Goal: Information Seeking & Learning: Find specific page/section

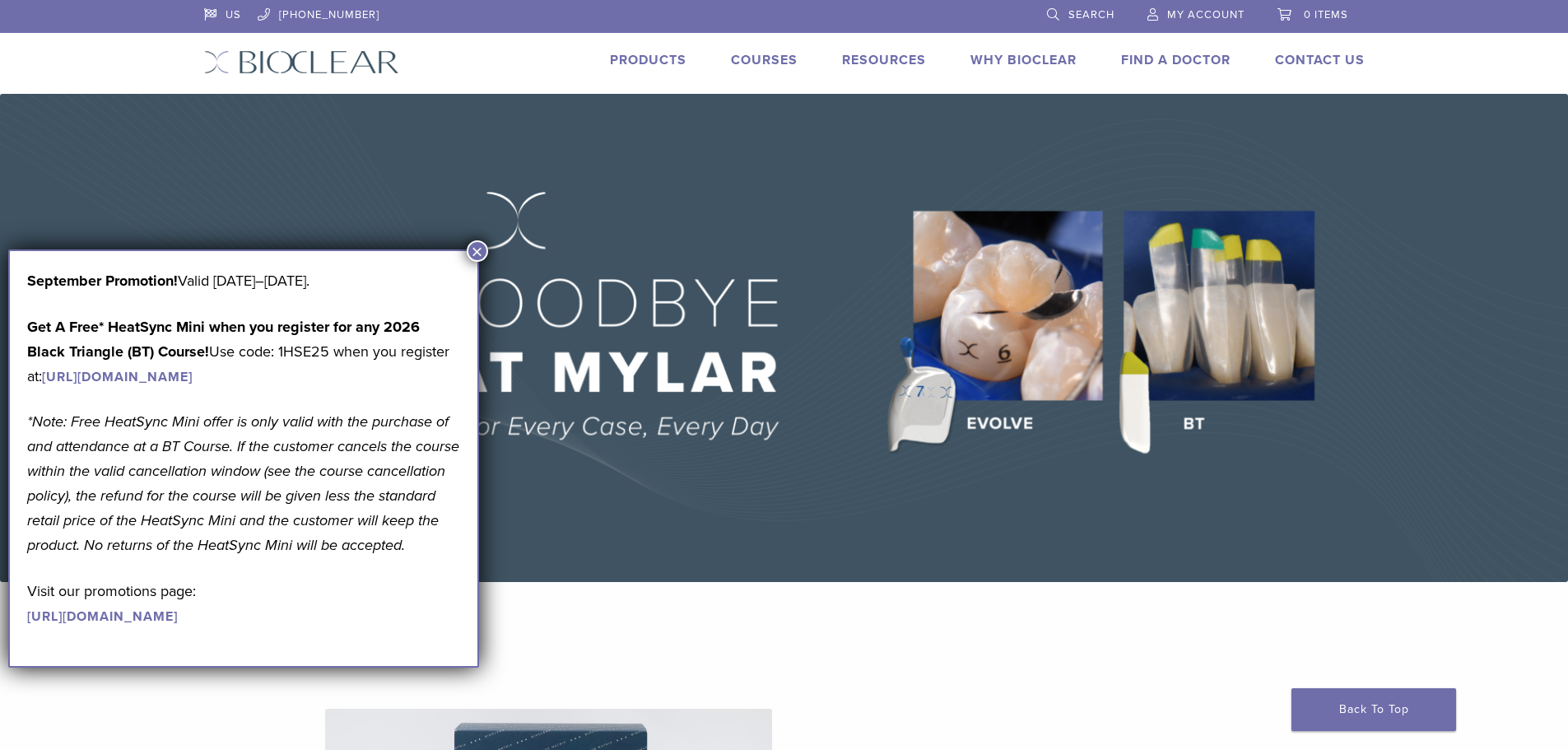
click at [658, 57] on link "Products" at bounding box center [648, 60] width 77 height 17
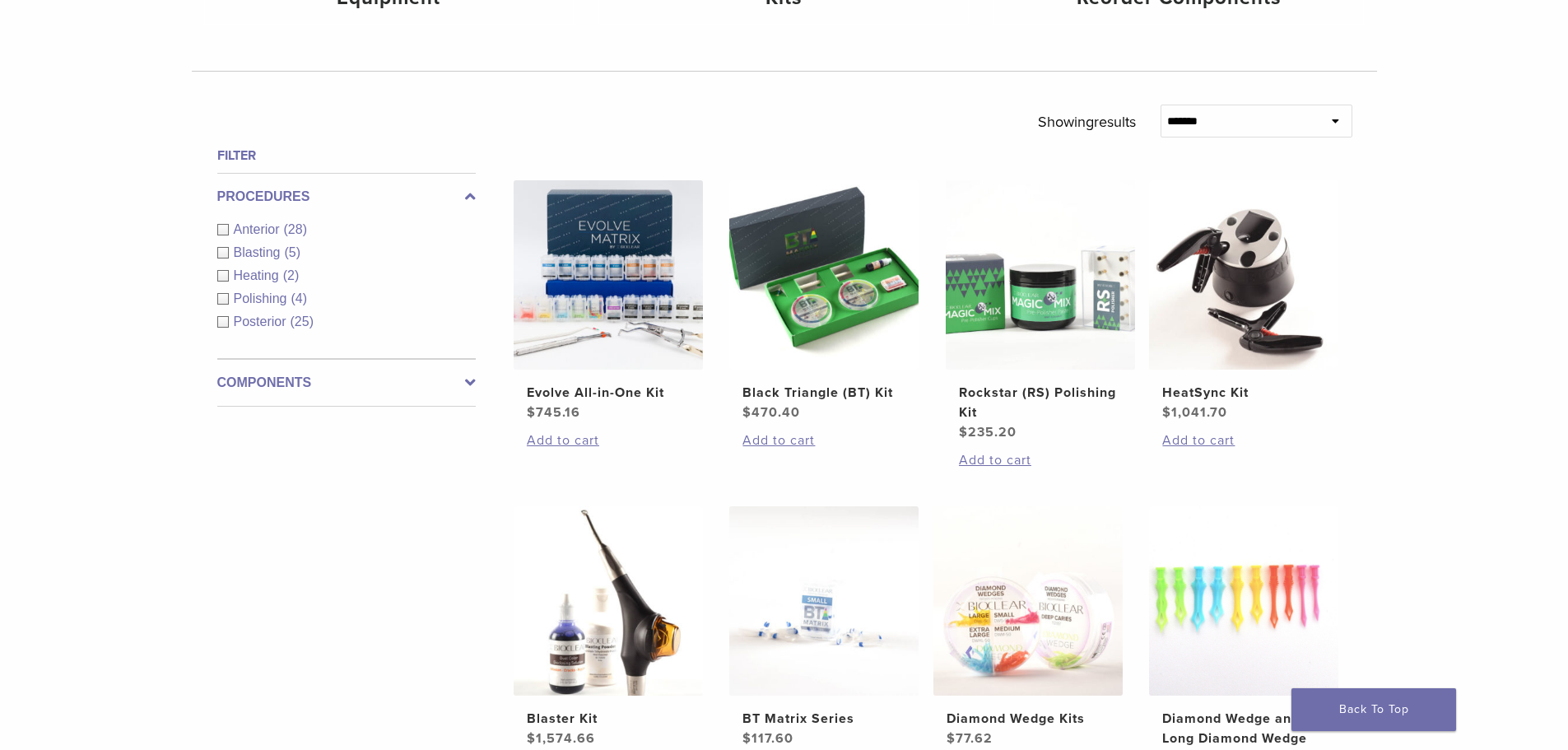
scroll to position [494, 0]
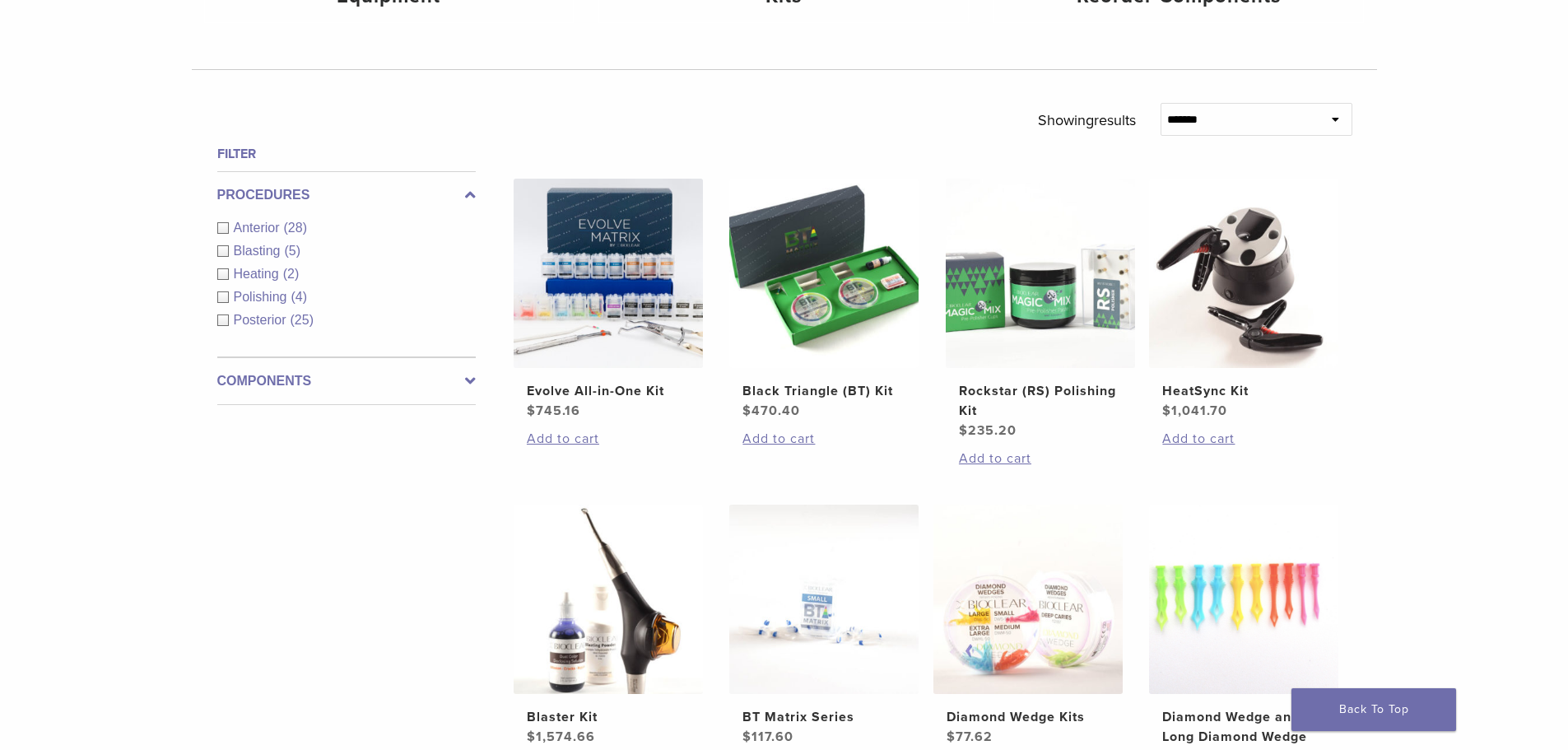
click at [348, 397] on div "Components Equipment (5) Instruments (13) Matrix Bands (9) Matrix Systems (3) O…" at bounding box center [346, 381] width 259 height 48
click at [308, 376] on label "Components" at bounding box center [346, 381] width 259 height 20
click at [228, 298] on div "Instruments (13)" at bounding box center [346, 299] width 259 height 20
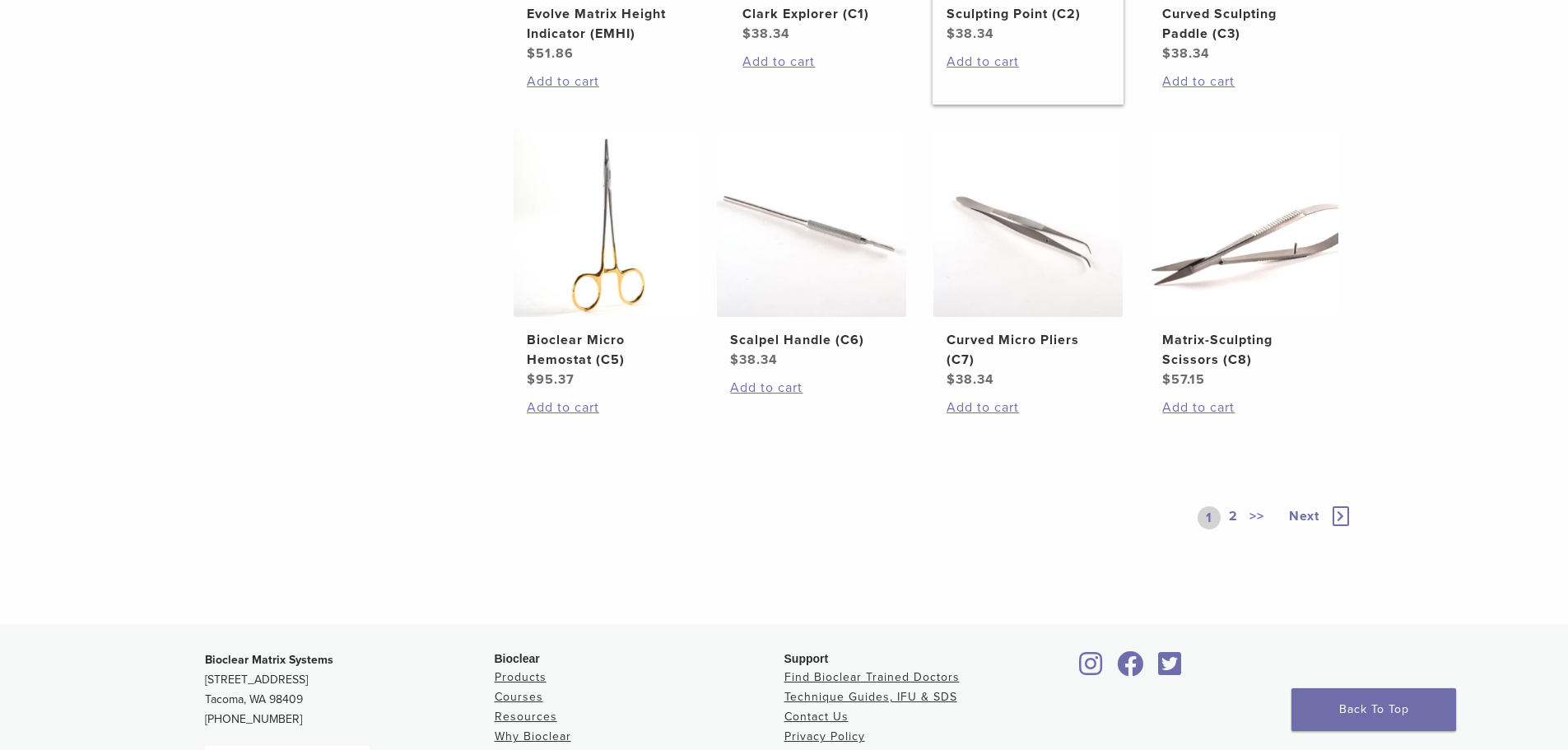
scroll to position [1070, 0]
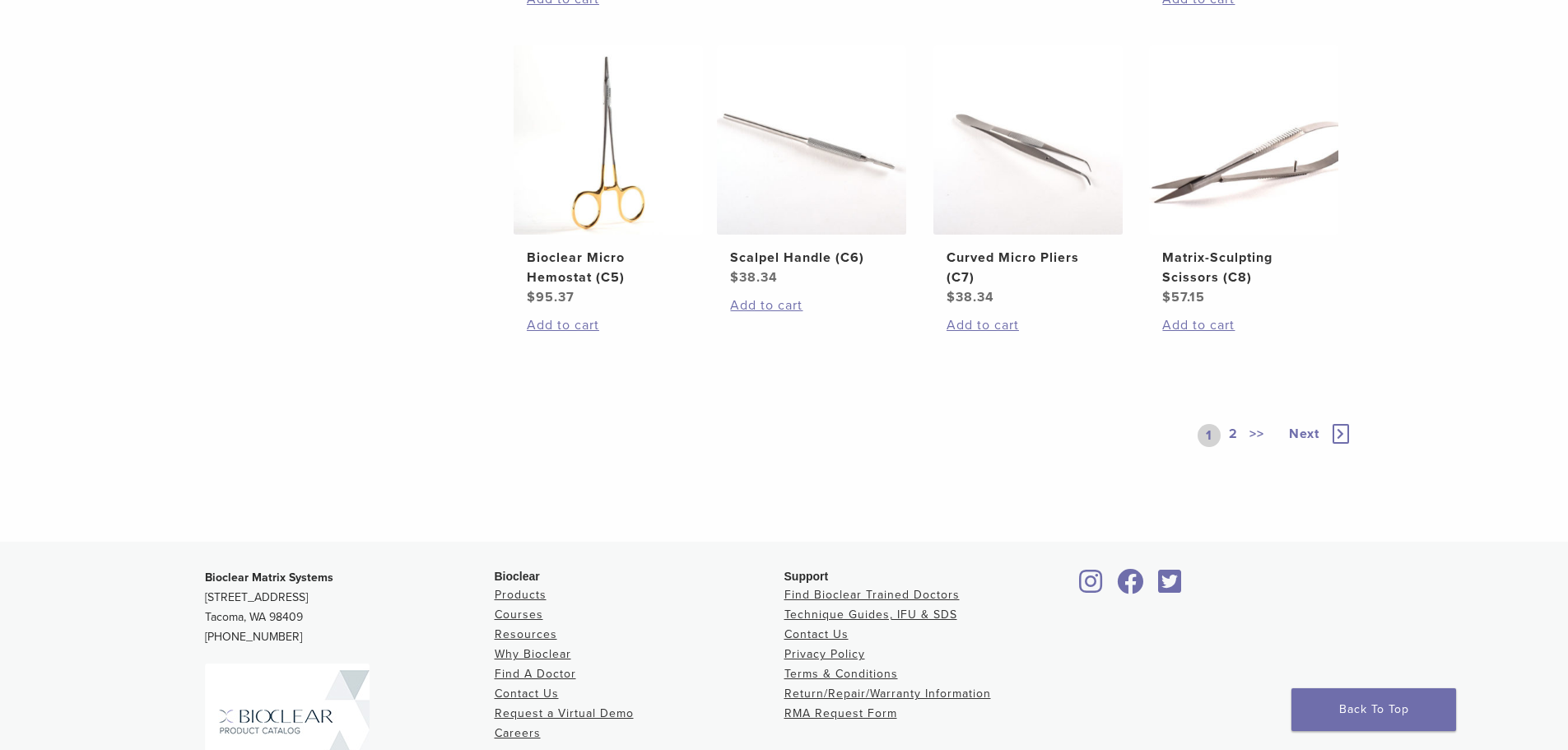
click at [1233, 447] on link "2" at bounding box center [1233, 436] width 16 height 23
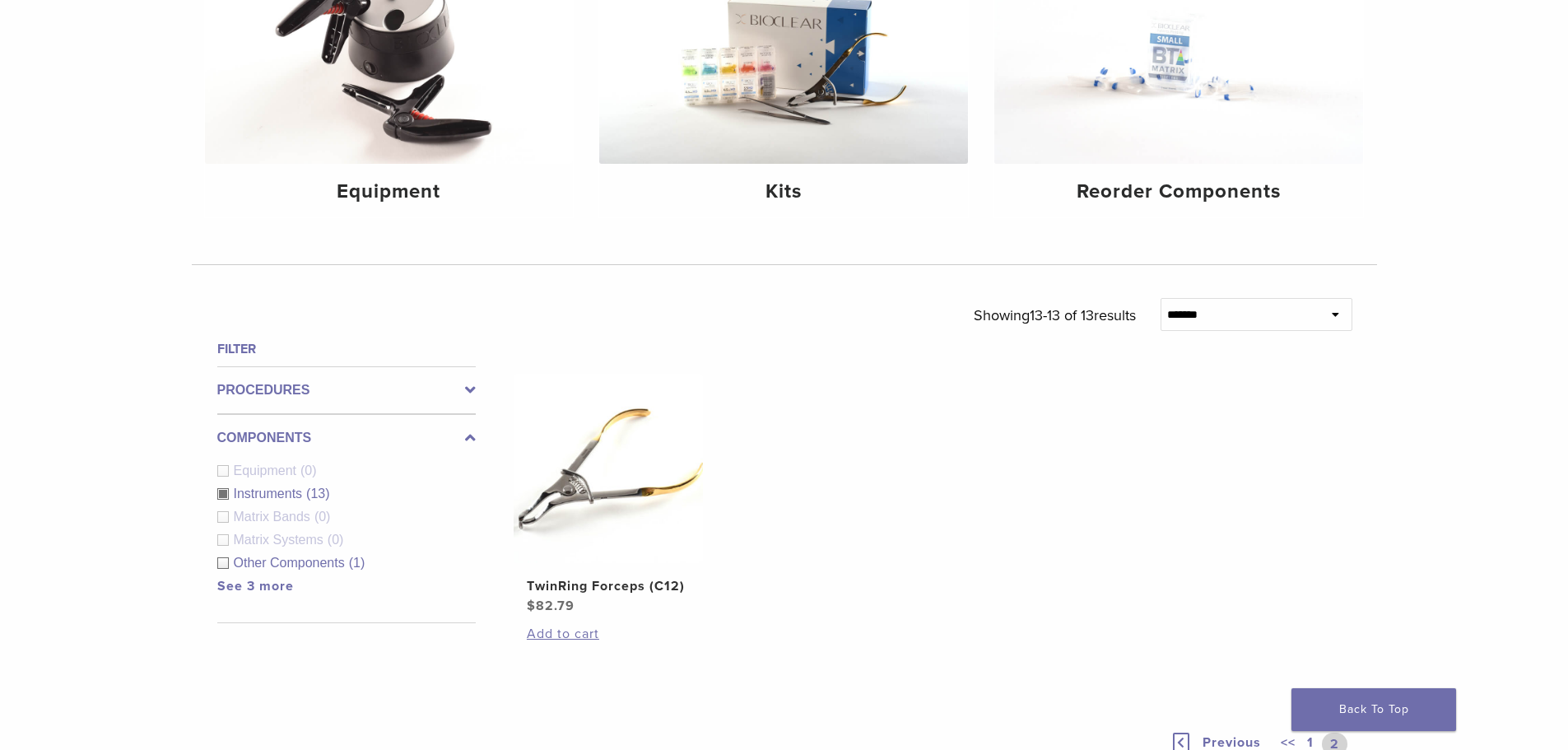
scroll to position [545, 0]
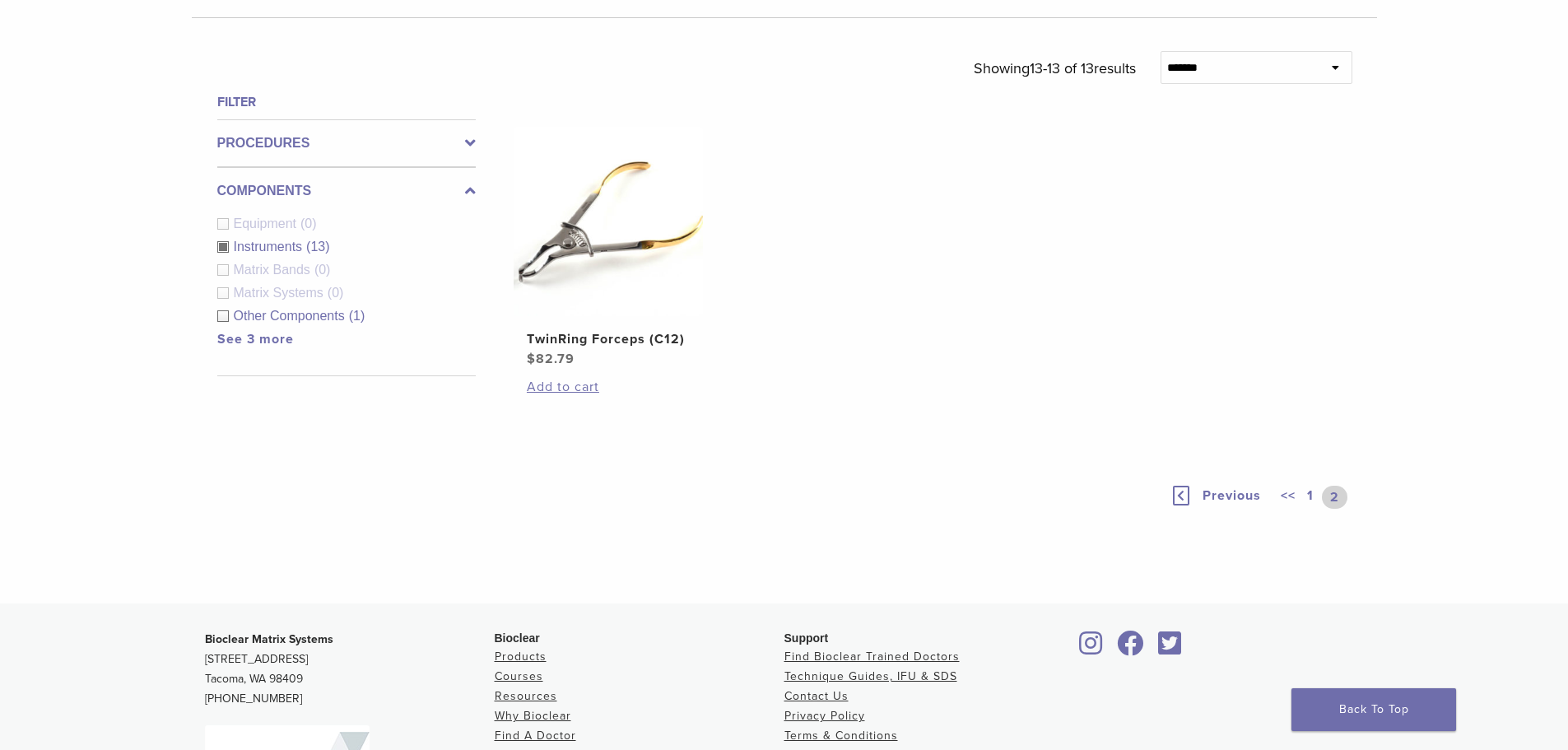
click at [1304, 496] on link "1" at bounding box center [1310, 497] width 13 height 23
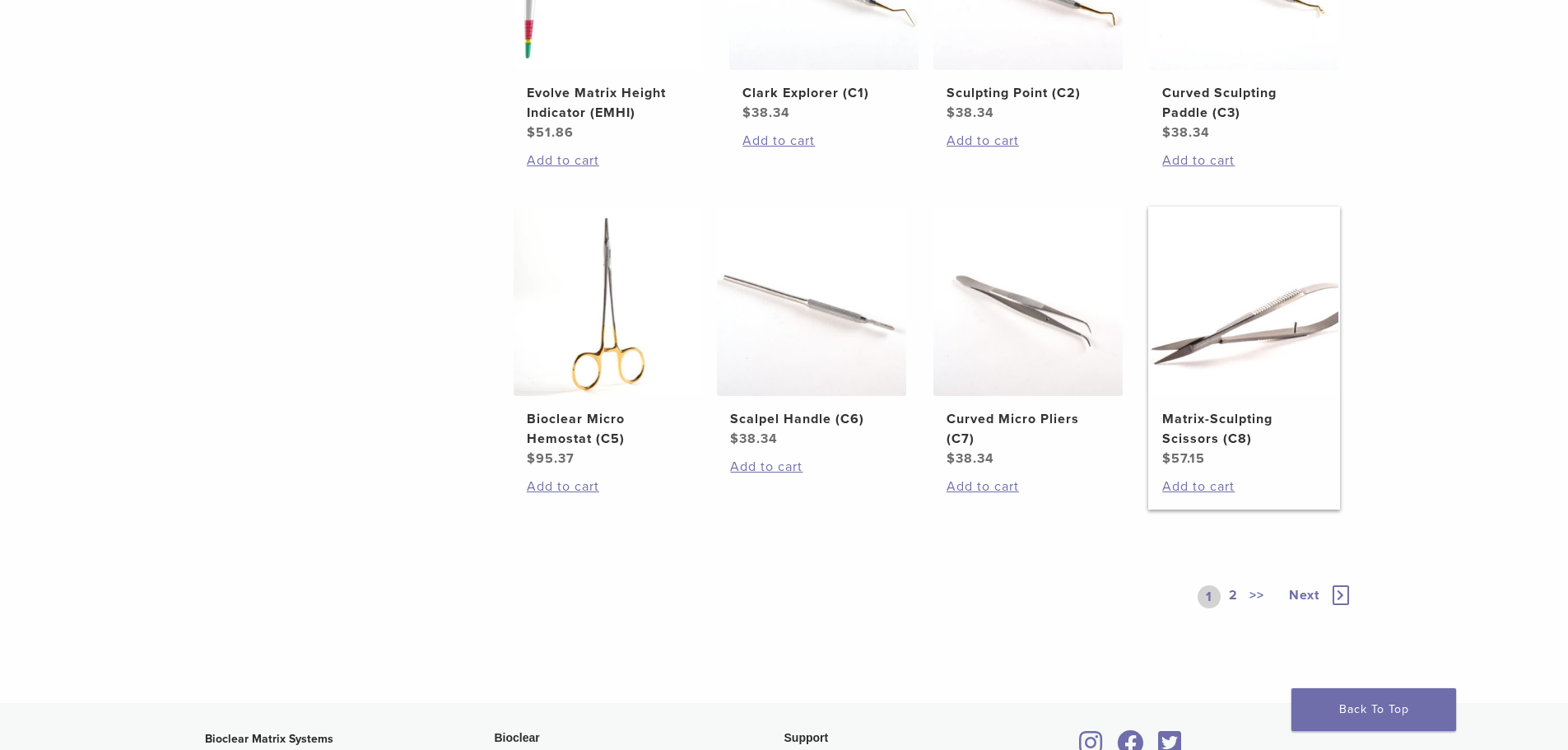
scroll to position [1204, 0]
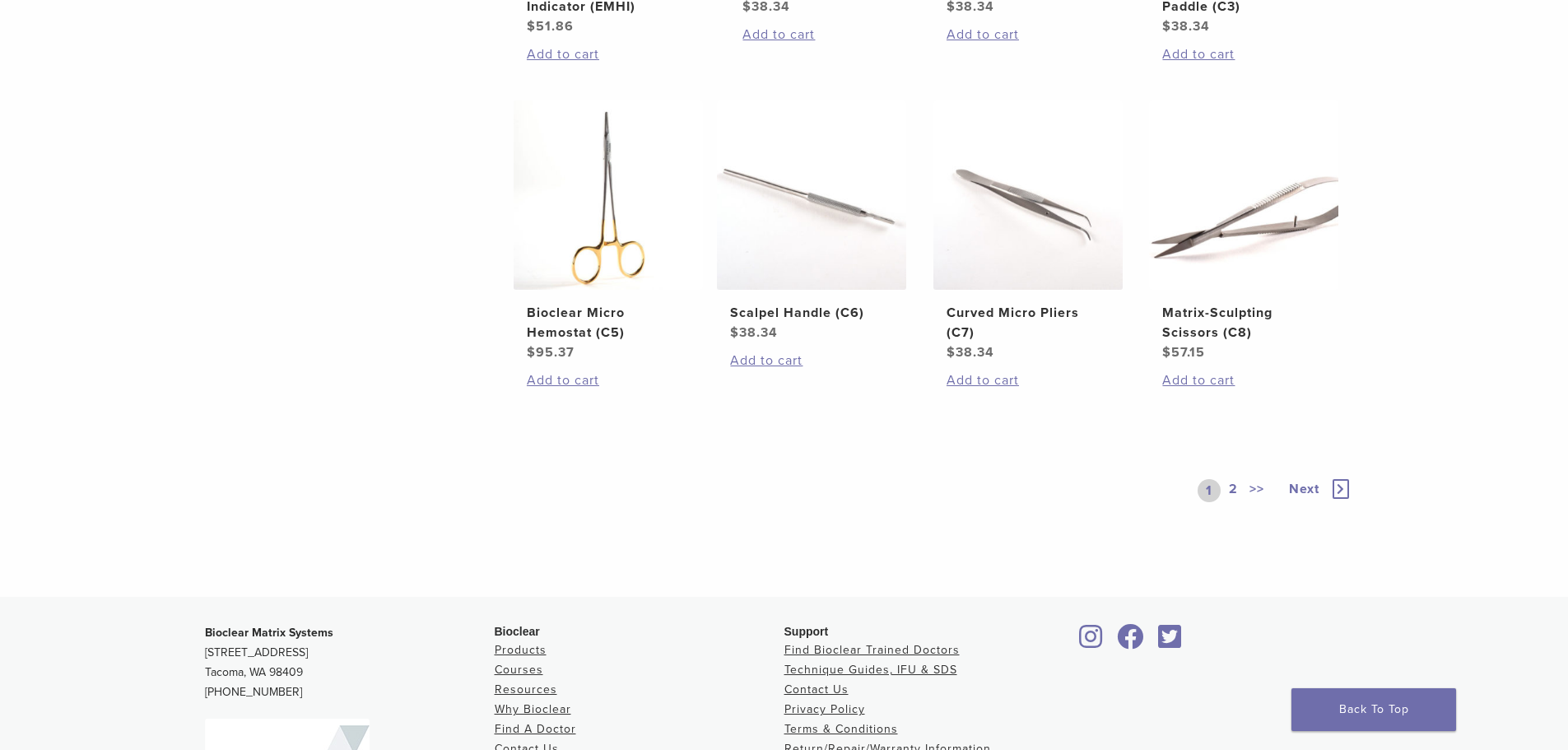
click at [1233, 494] on link "2" at bounding box center [1233, 490] width 16 height 23
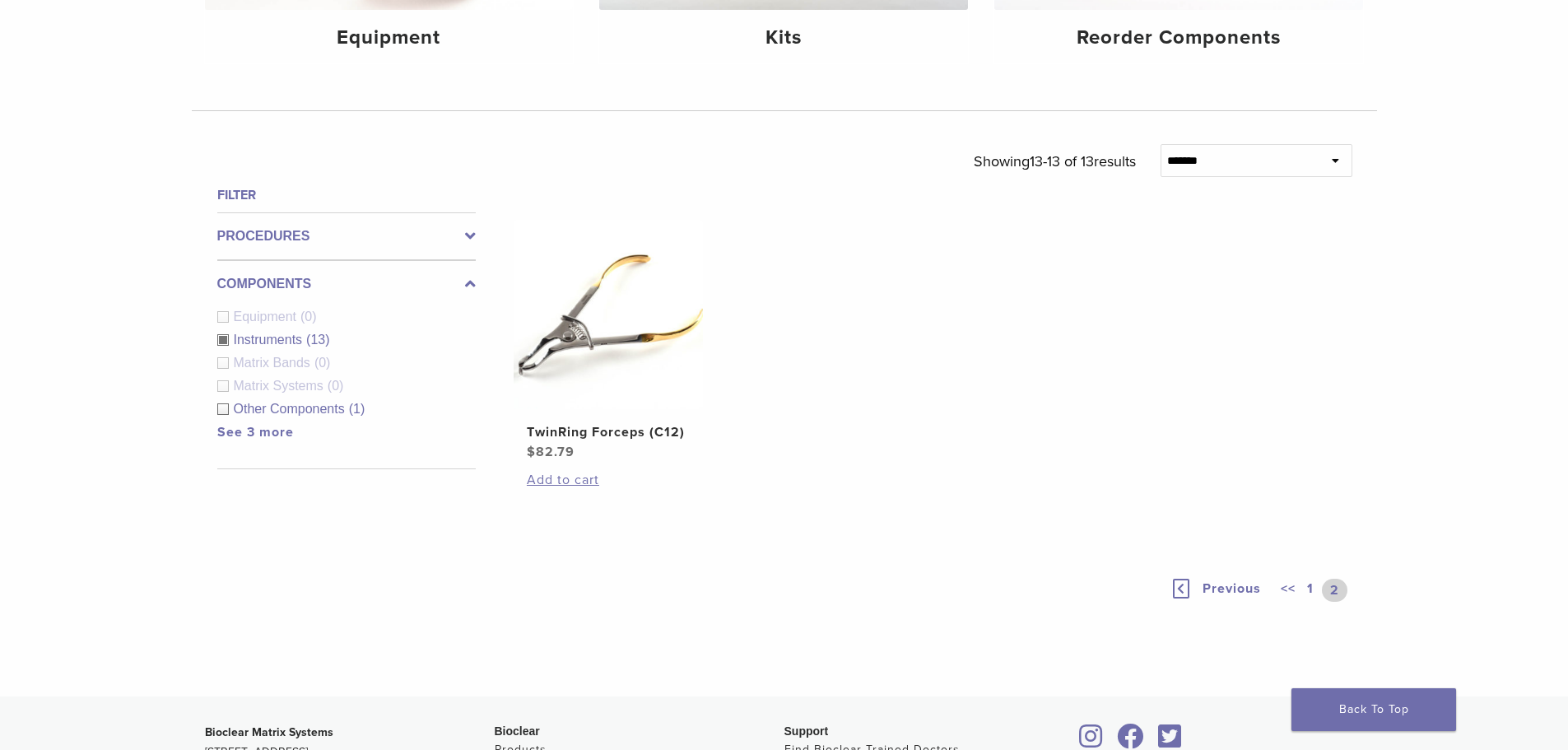
scroll to position [381, 0]
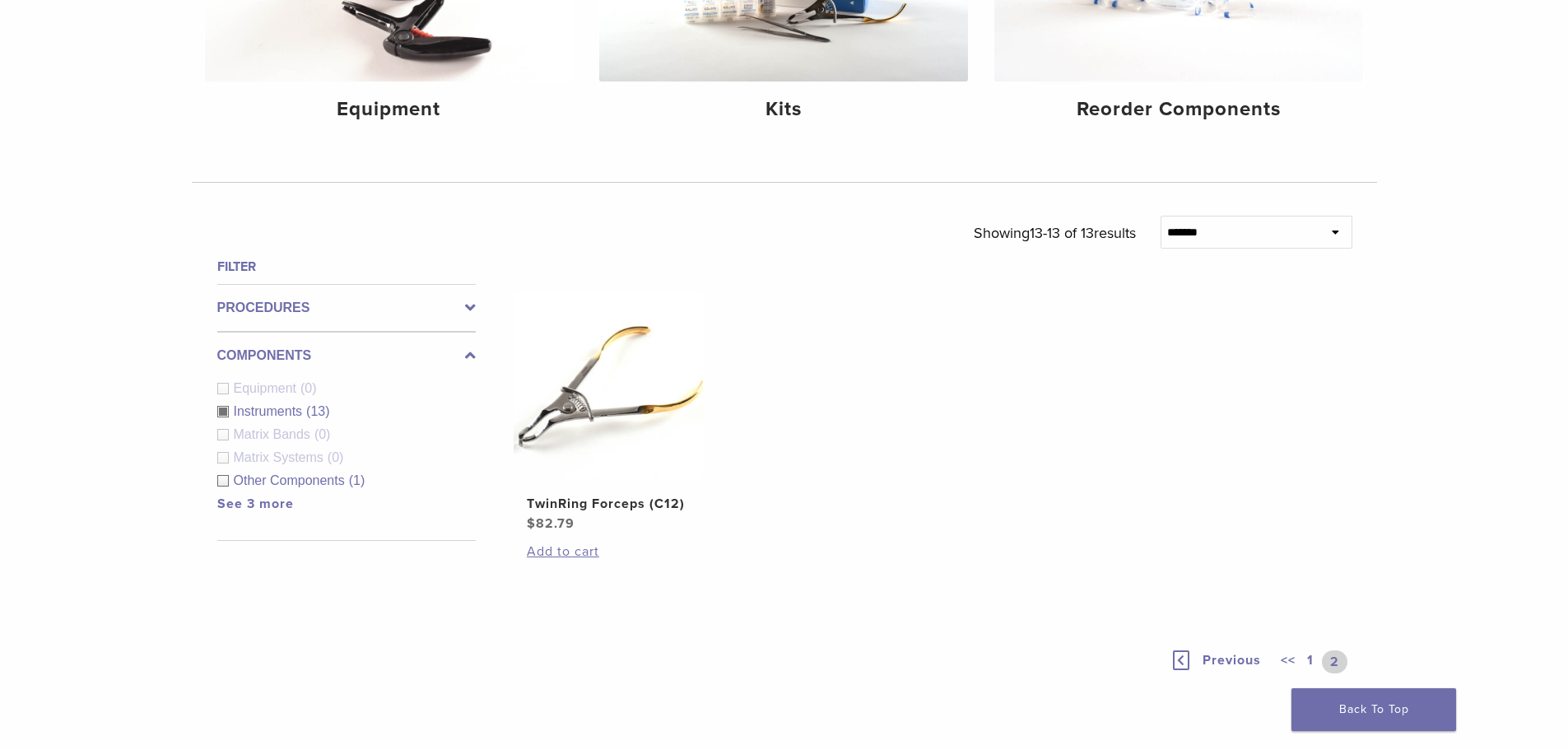
click at [221, 408] on div "Instruments (13)" at bounding box center [346, 411] width 259 height 20
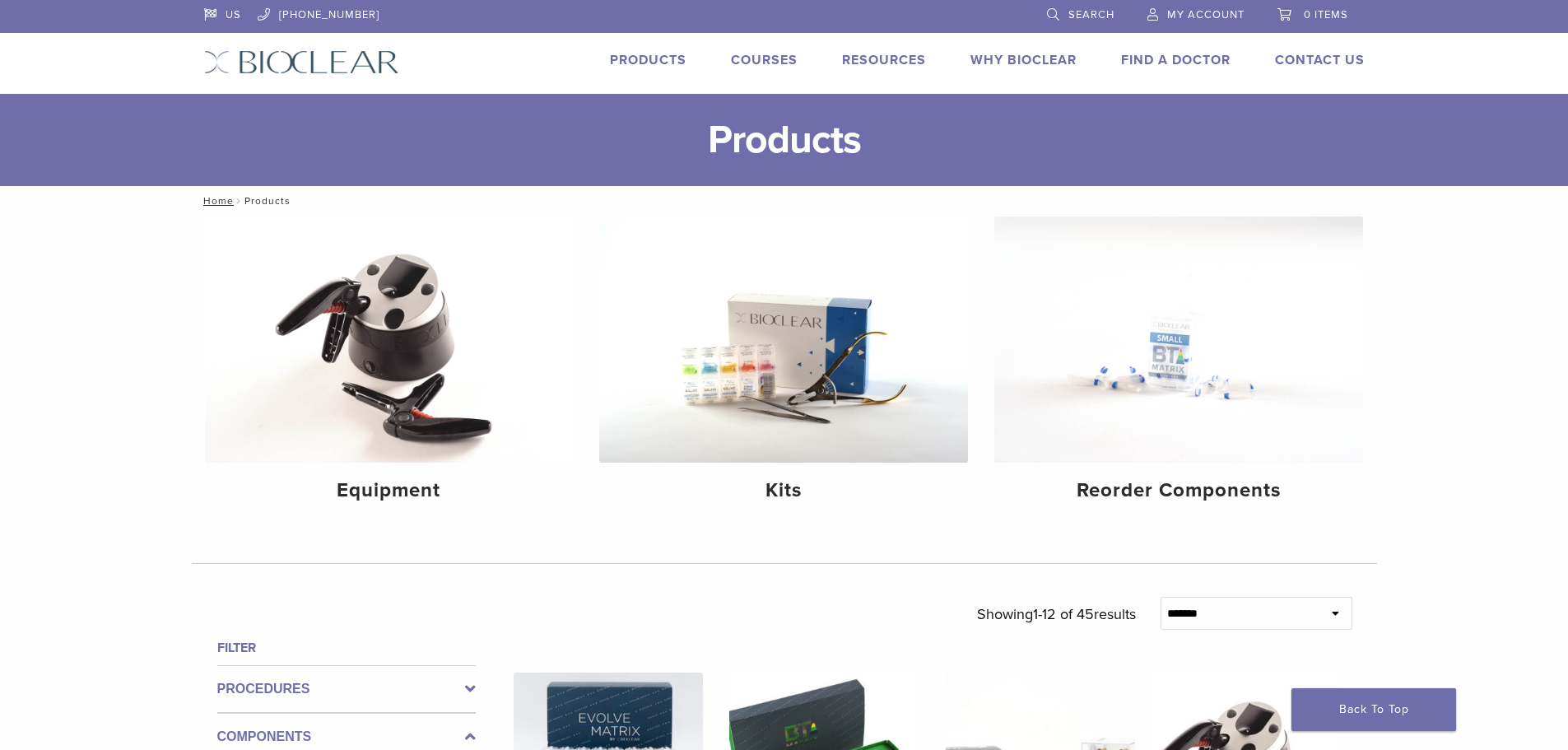
click at [1102, 22] on link "Search" at bounding box center [1080, 12] width 67 height 24
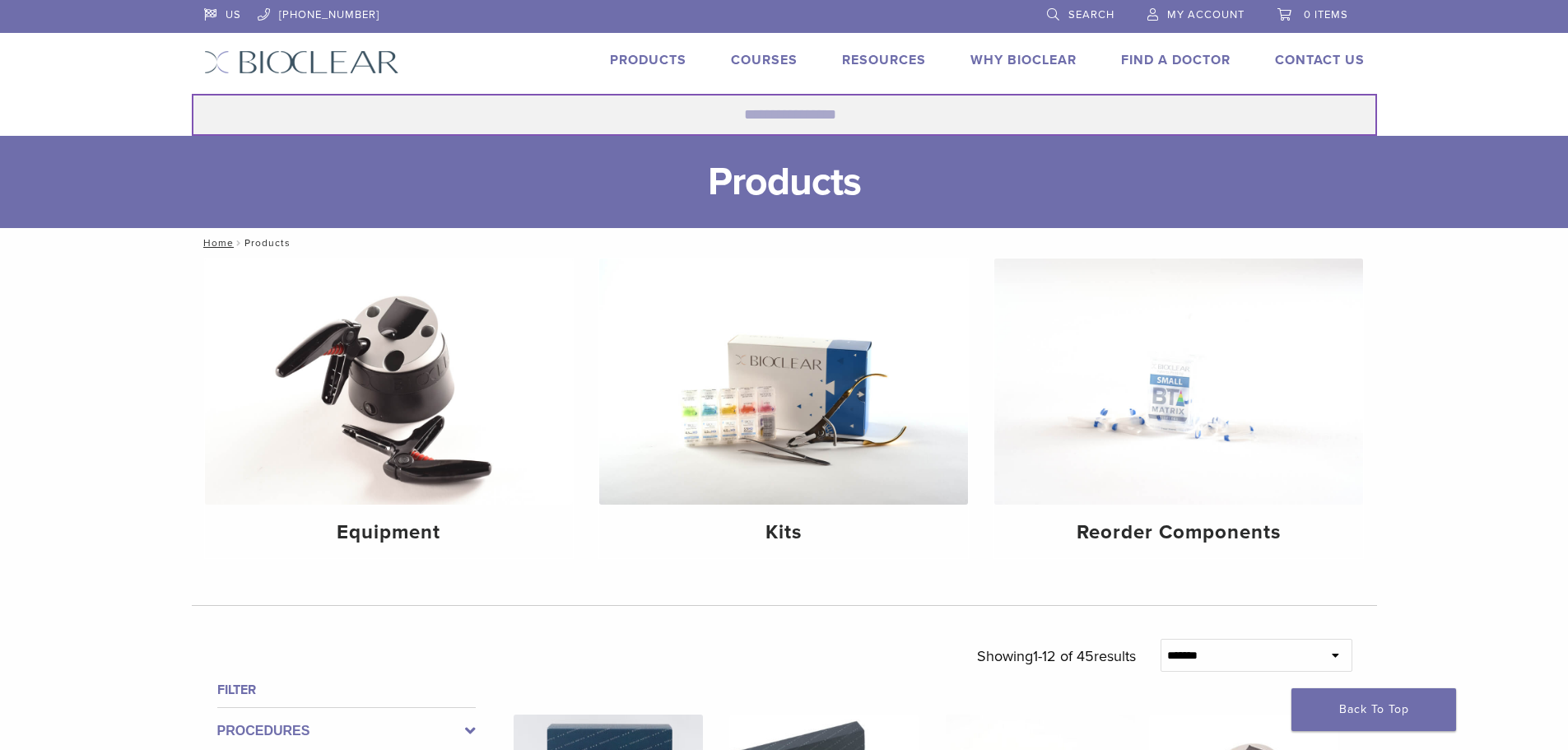
click at [809, 108] on input "Search for:" at bounding box center [784, 115] width 1185 height 42
type input "*********"
click at [191, 93] on button "Search" at bounding box center [191, 93] width 1 height 1
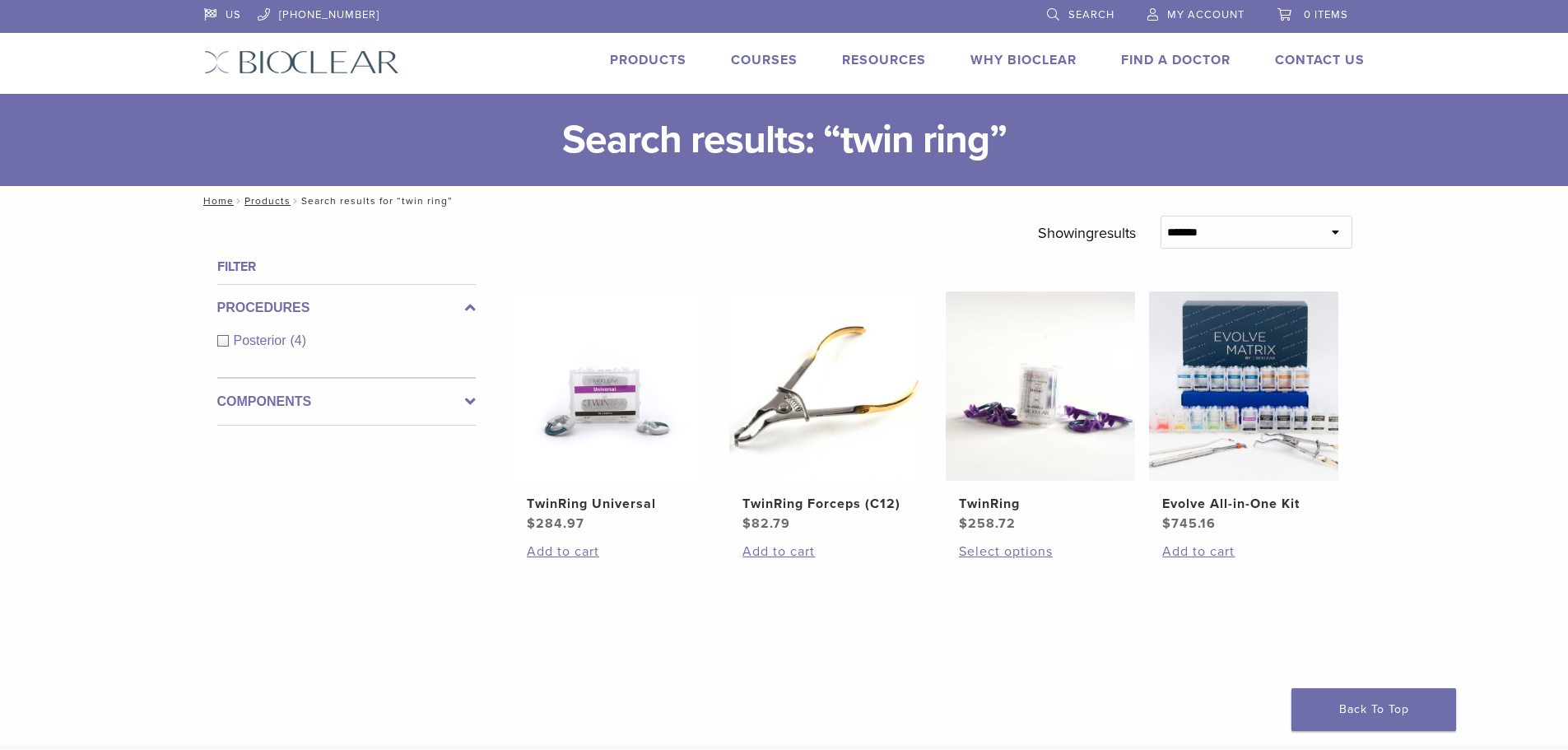
click at [1095, 18] on span "Search" at bounding box center [1091, 14] width 46 height 13
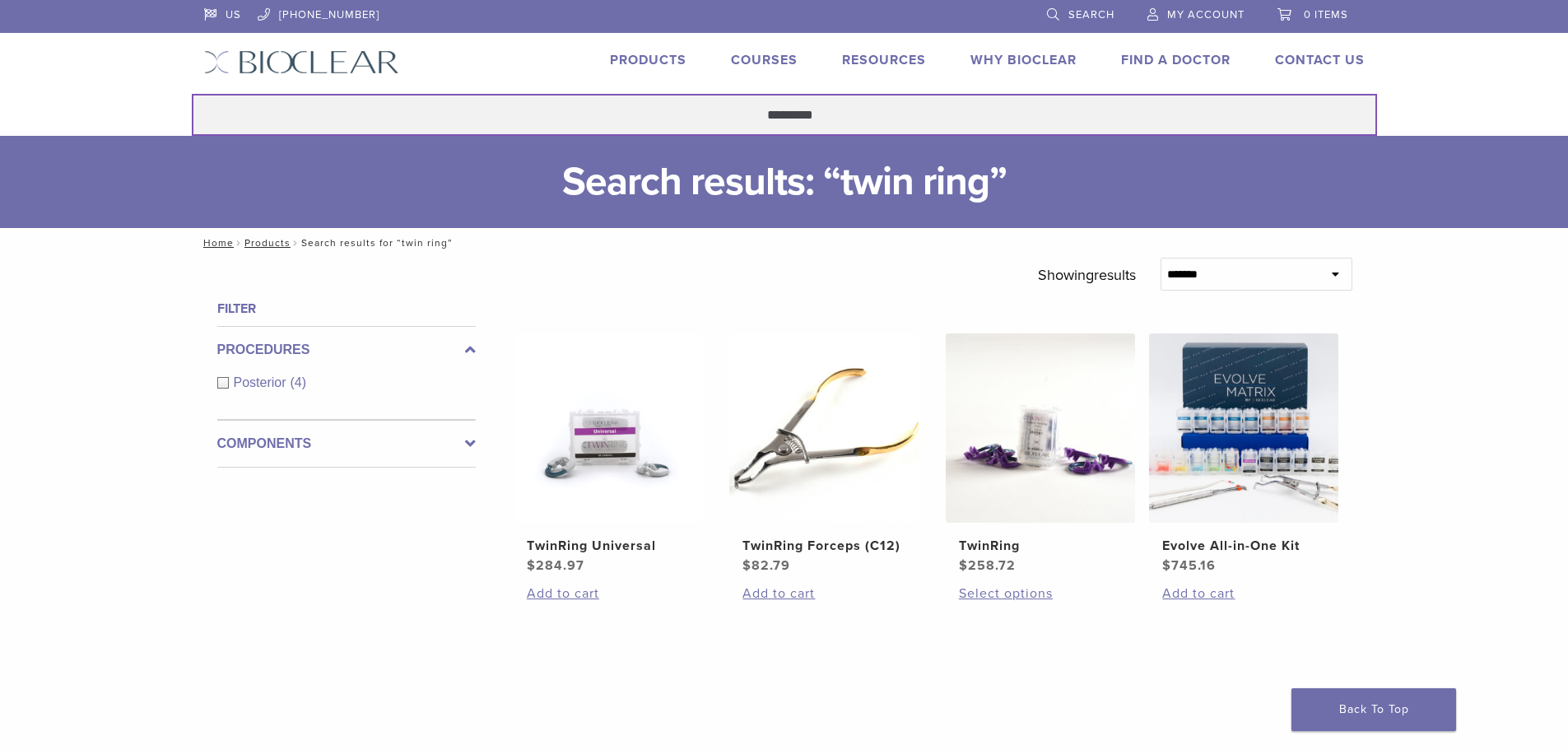
drag, startPoint x: 860, startPoint y: 103, endPoint x: 652, endPoint y: 100, distance: 208.0
click at [652, 100] on input "*********" at bounding box center [784, 115] width 1185 height 42
type input "**********"
click at [191, 93] on button "Search" at bounding box center [191, 93] width 1 height 1
